Goal: Transaction & Acquisition: Purchase product/service

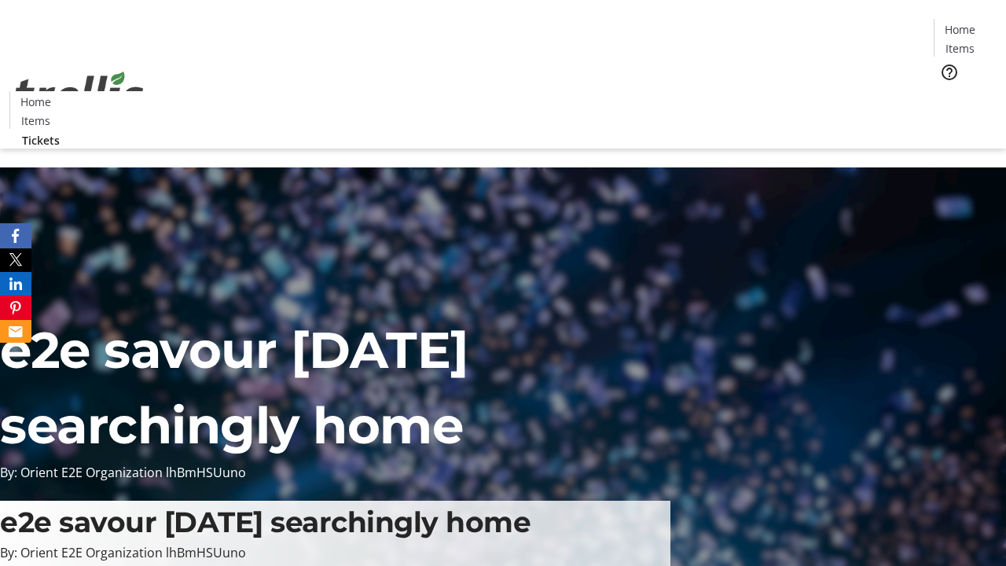
click at [946, 91] on span "Tickets" at bounding box center [965, 99] width 38 height 17
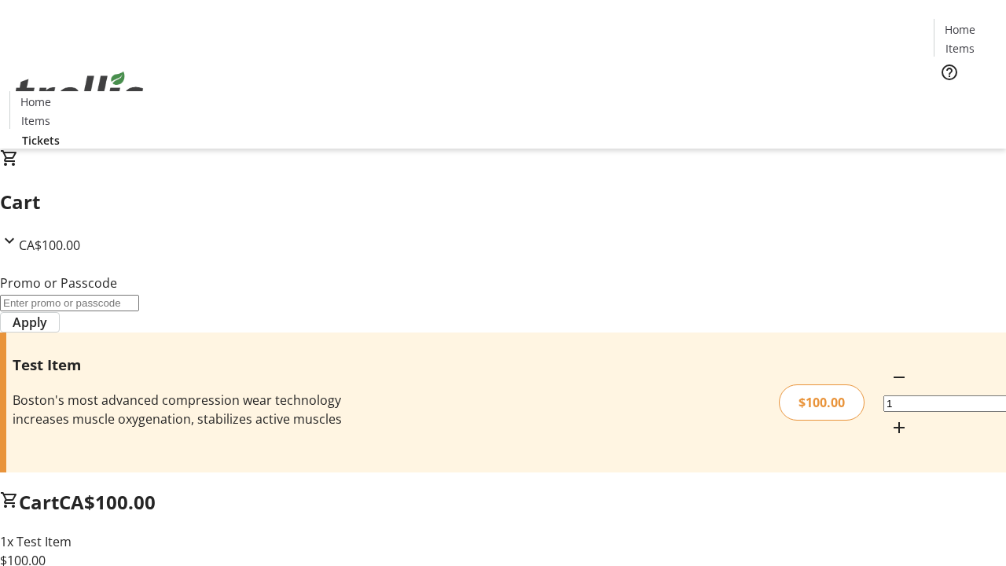
type input "FLAT"
